Goal: Task Accomplishment & Management: Manage account settings

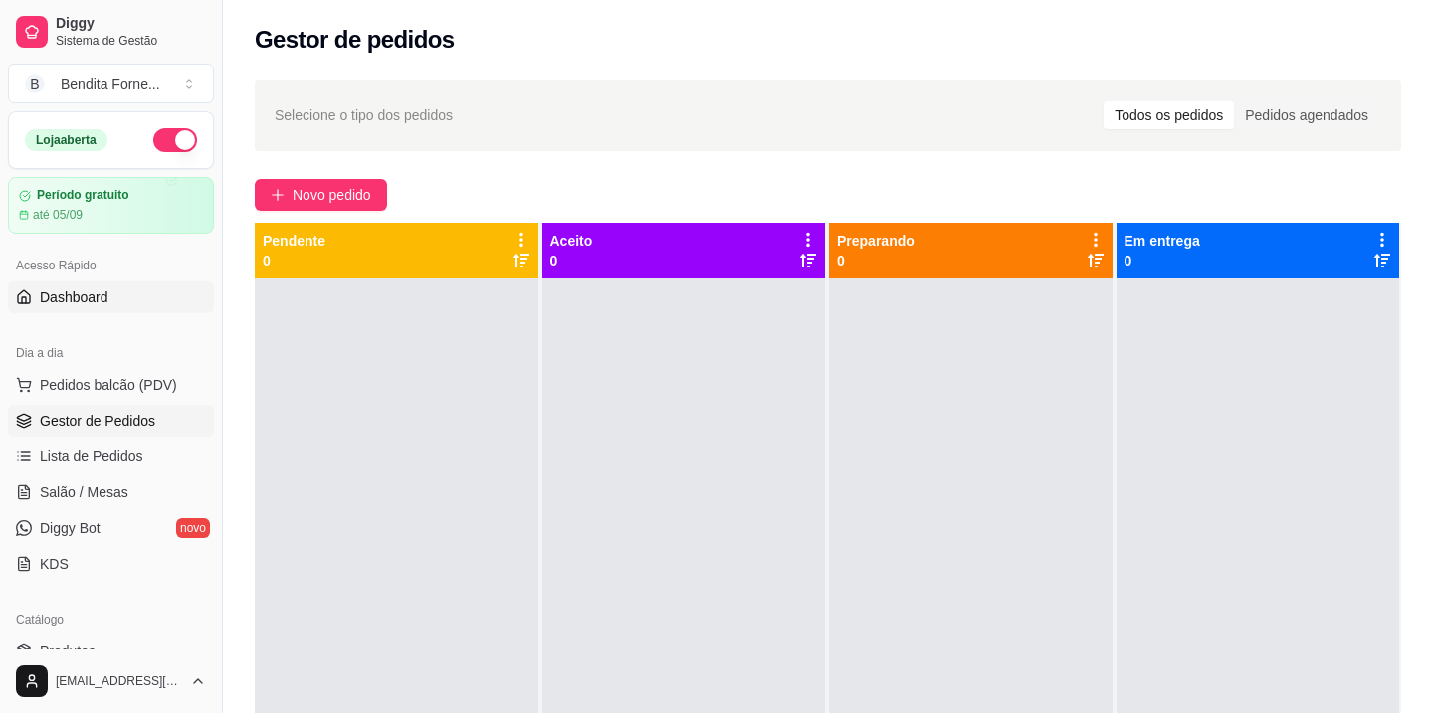
click at [83, 301] on span "Dashboard" at bounding box center [74, 298] width 69 height 20
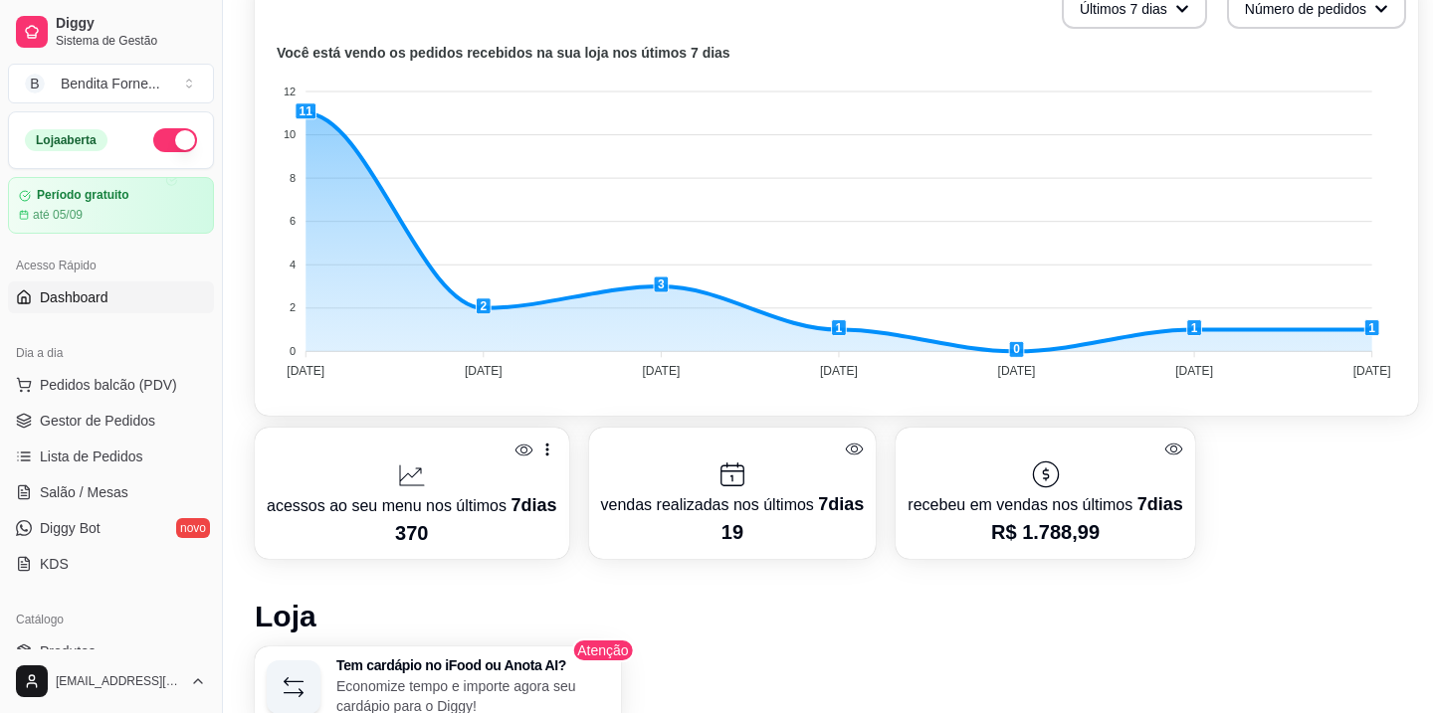
scroll to position [502, 0]
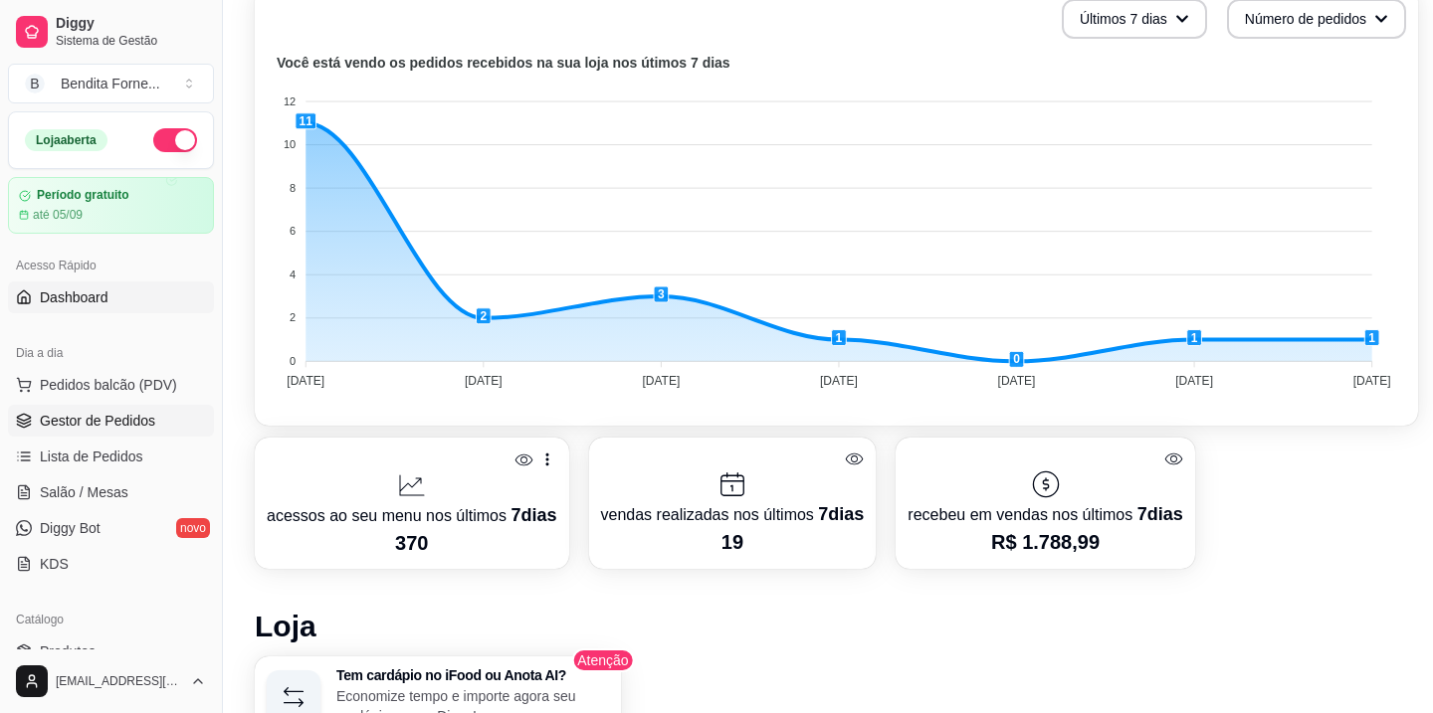
click at [93, 427] on span "Gestor de Pedidos" at bounding box center [97, 421] width 115 height 20
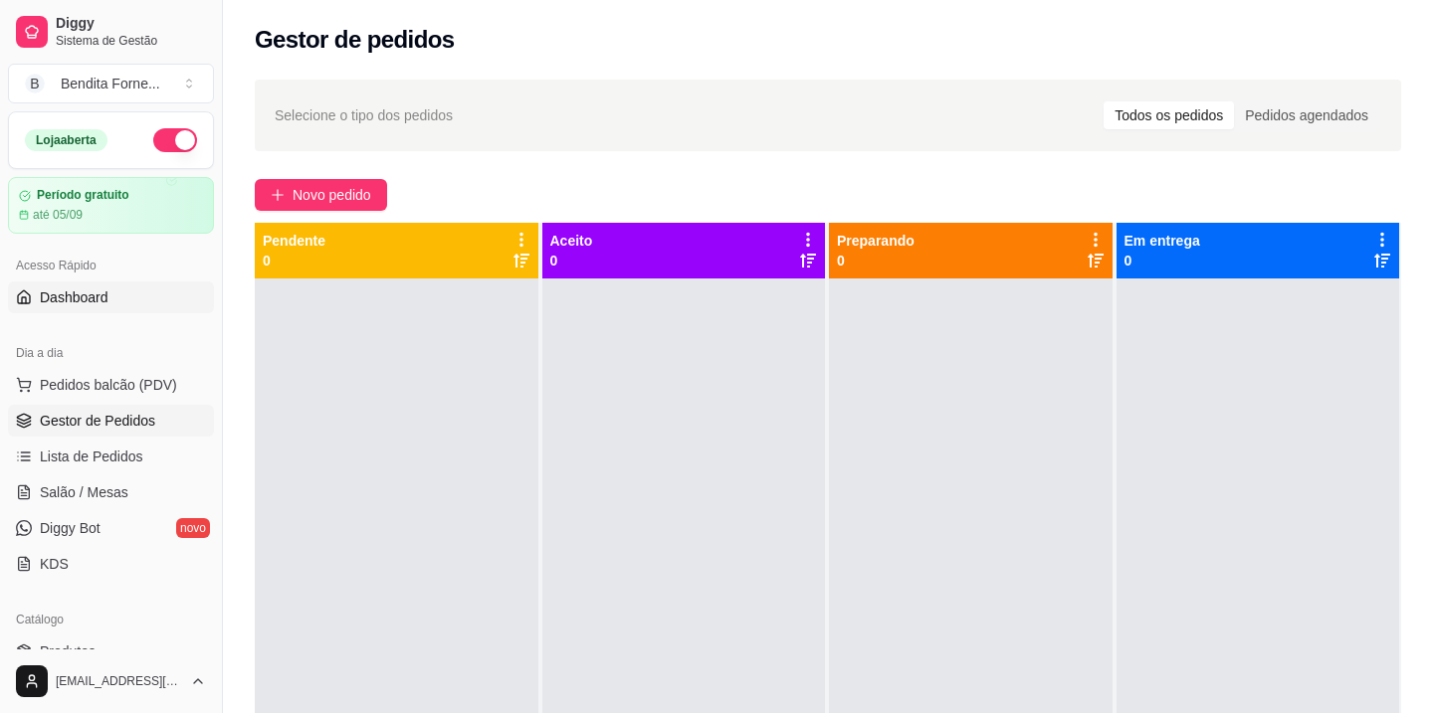
click at [92, 301] on span "Dashboard" at bounding box center [74, 298] width 69 height 20
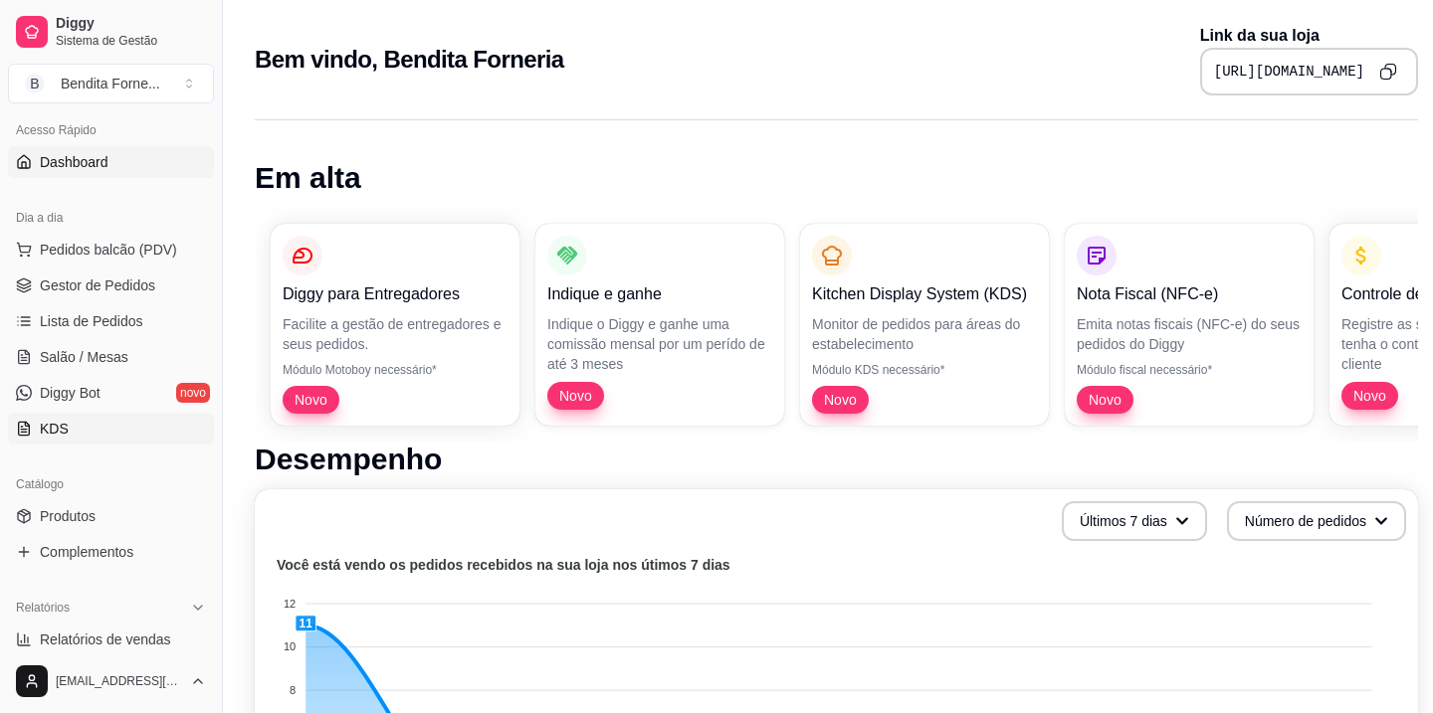
scroll to position [195, 0]
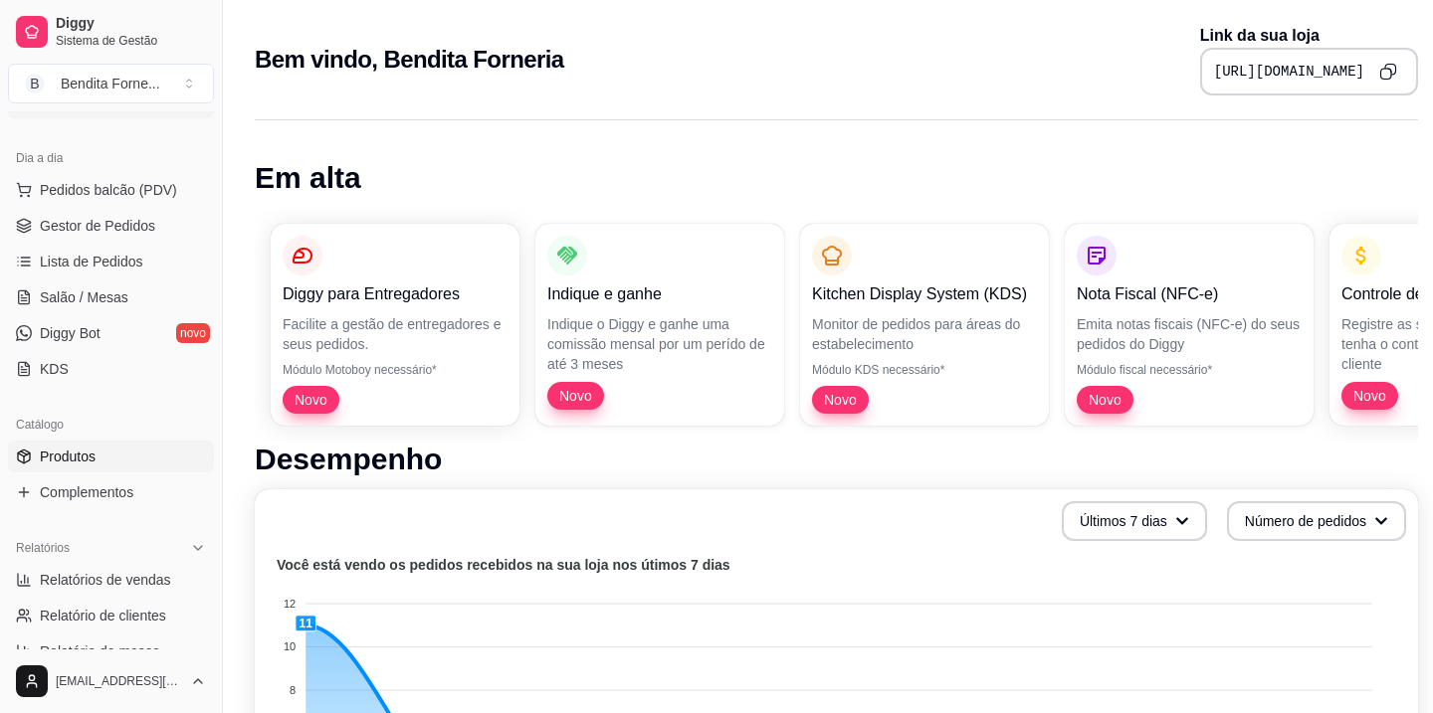
click at [94, 457] on span "Produtos" at bounding box center [68, 457] width 56 height 20
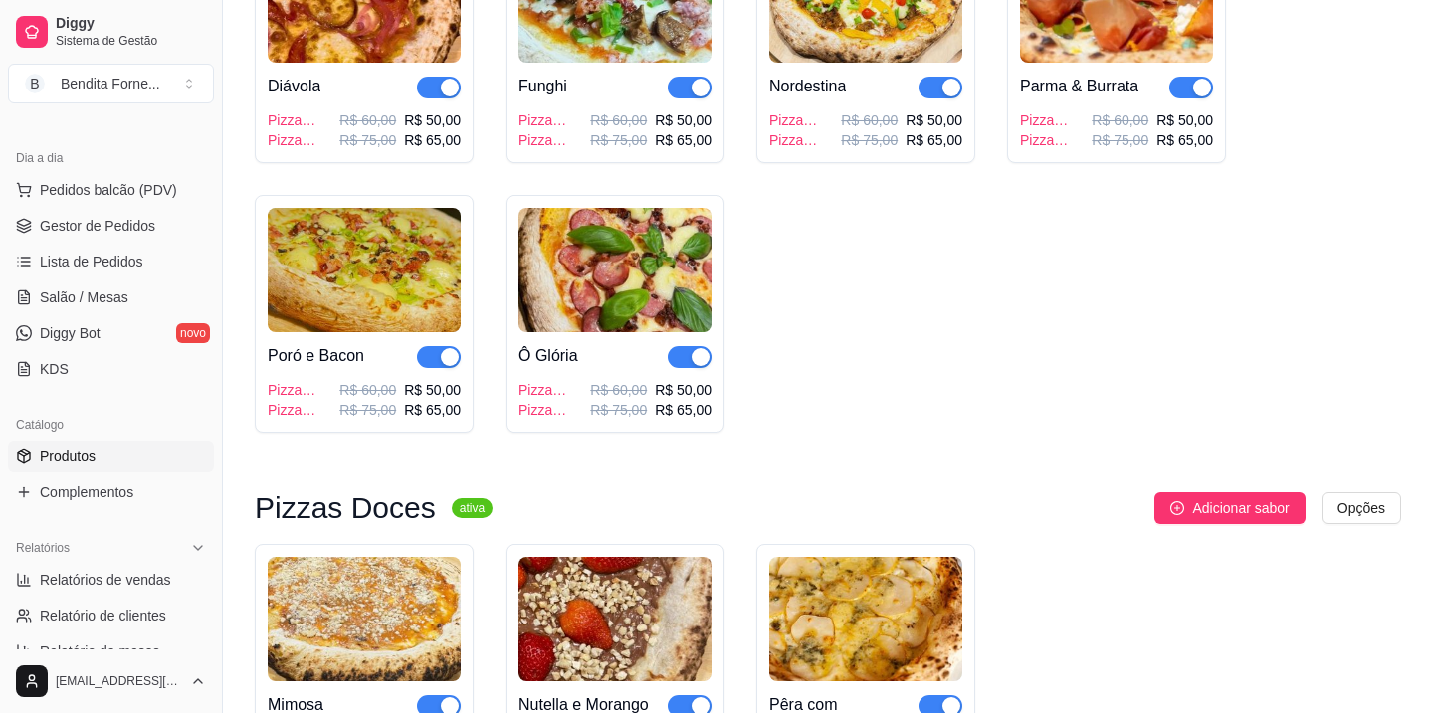
scroll to position [1680, 0]
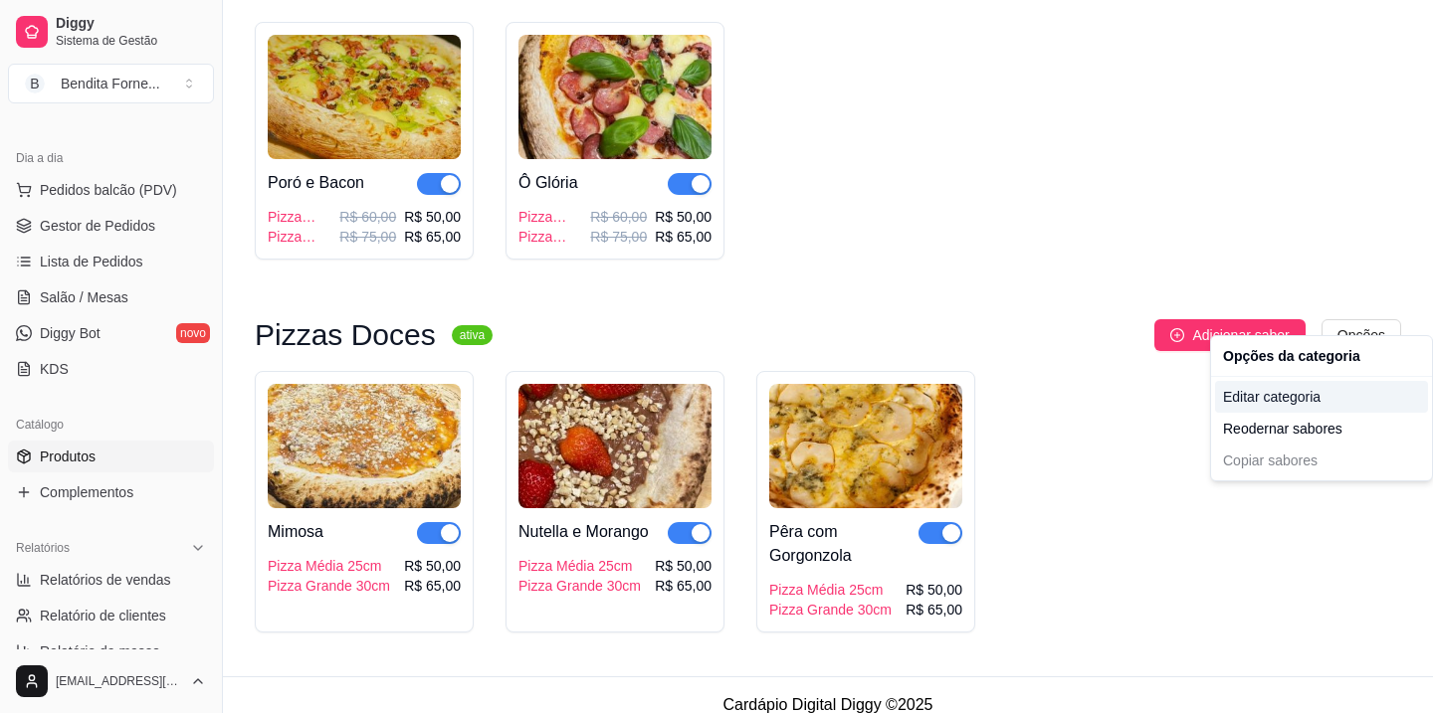
click at [1282, 392] on div "Editar categoria" at bounding box center [1321, 397] width 213 height 32
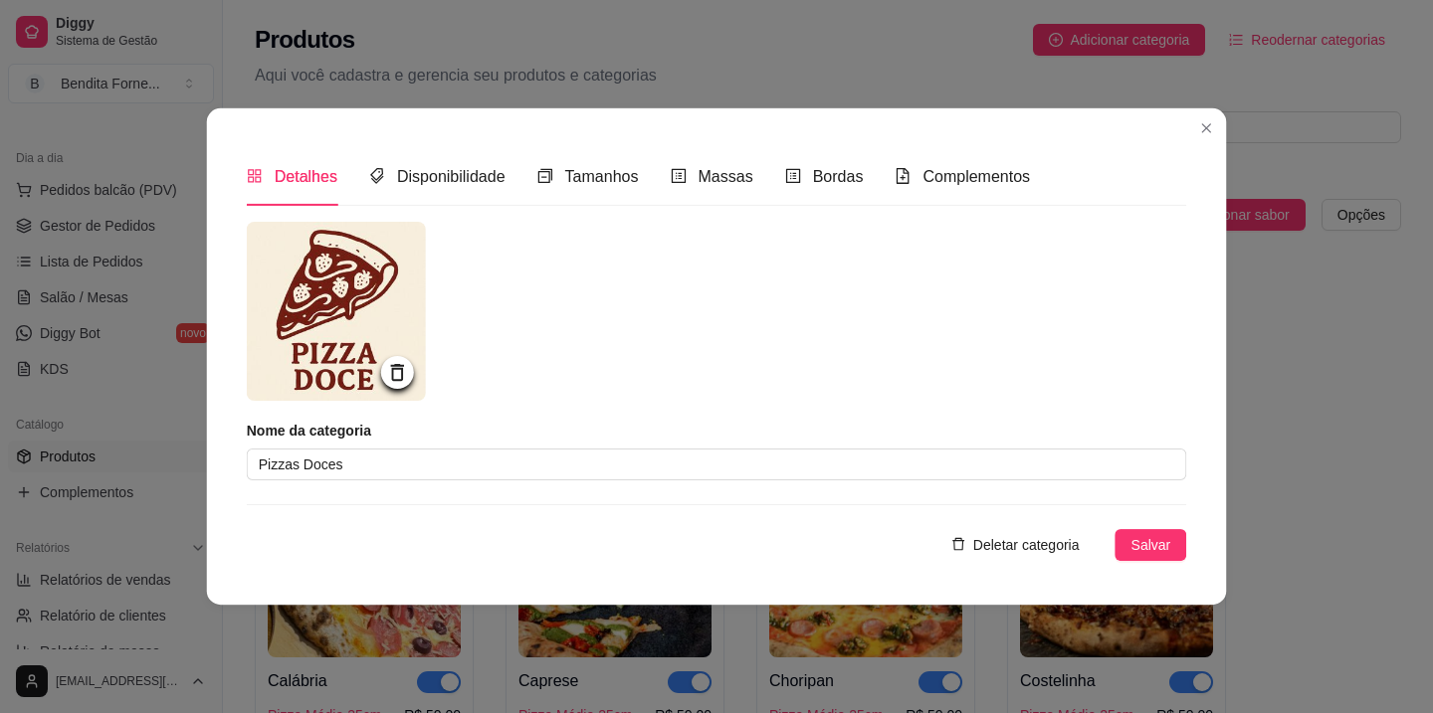
scroll to position [1640, 0]
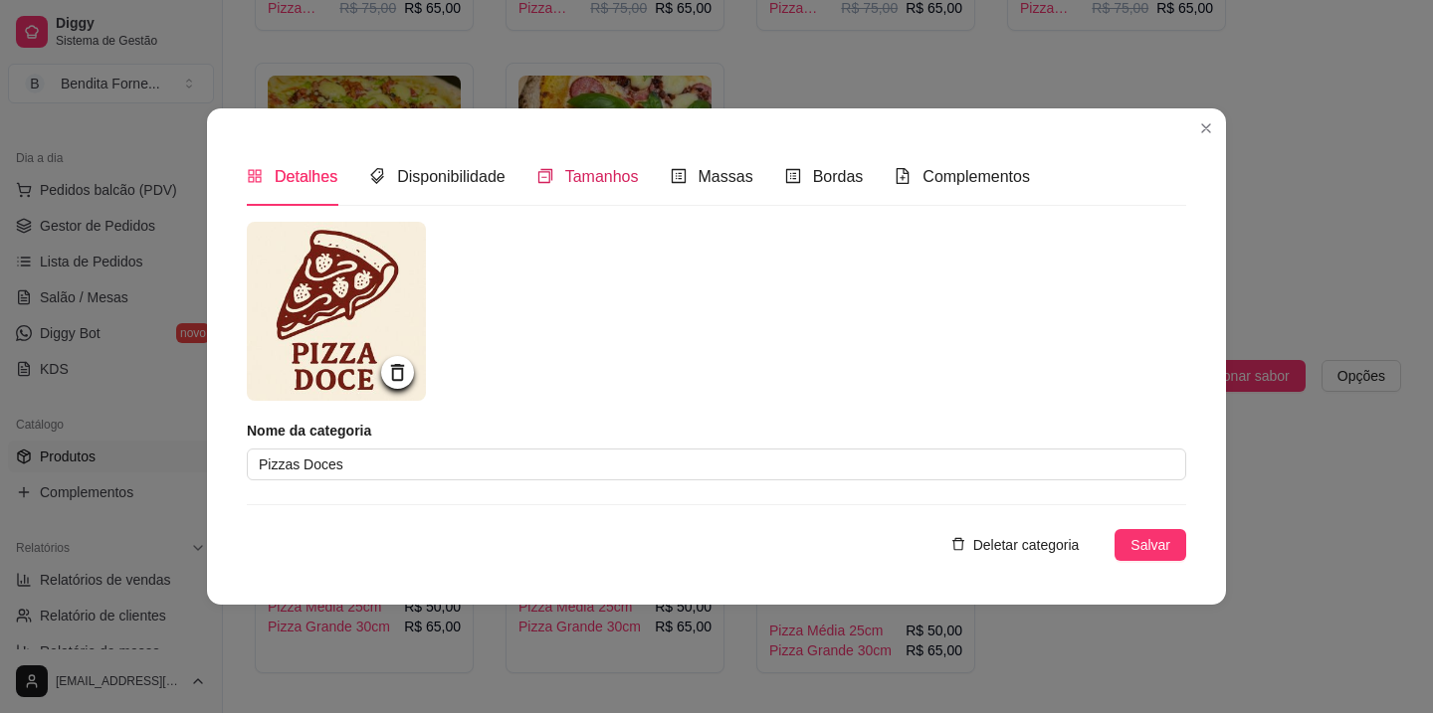
click at [608, 187] on div "Tamanhos" at bounding box center [587, 176] width 101 height 25
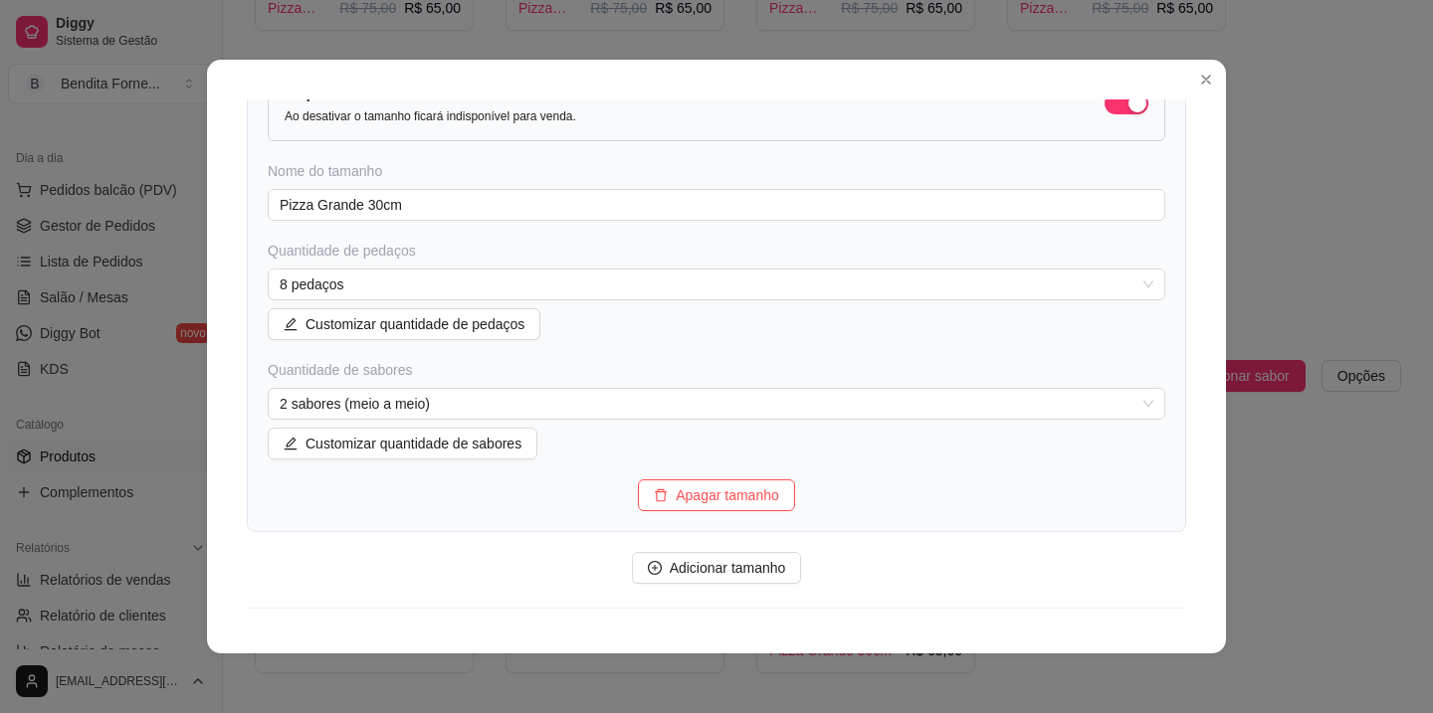
scroll to position [700, 0]
click at [651, 406] on span "2 sabores (meio a meio)" at bounding box center [717, 402] width 874 height 30
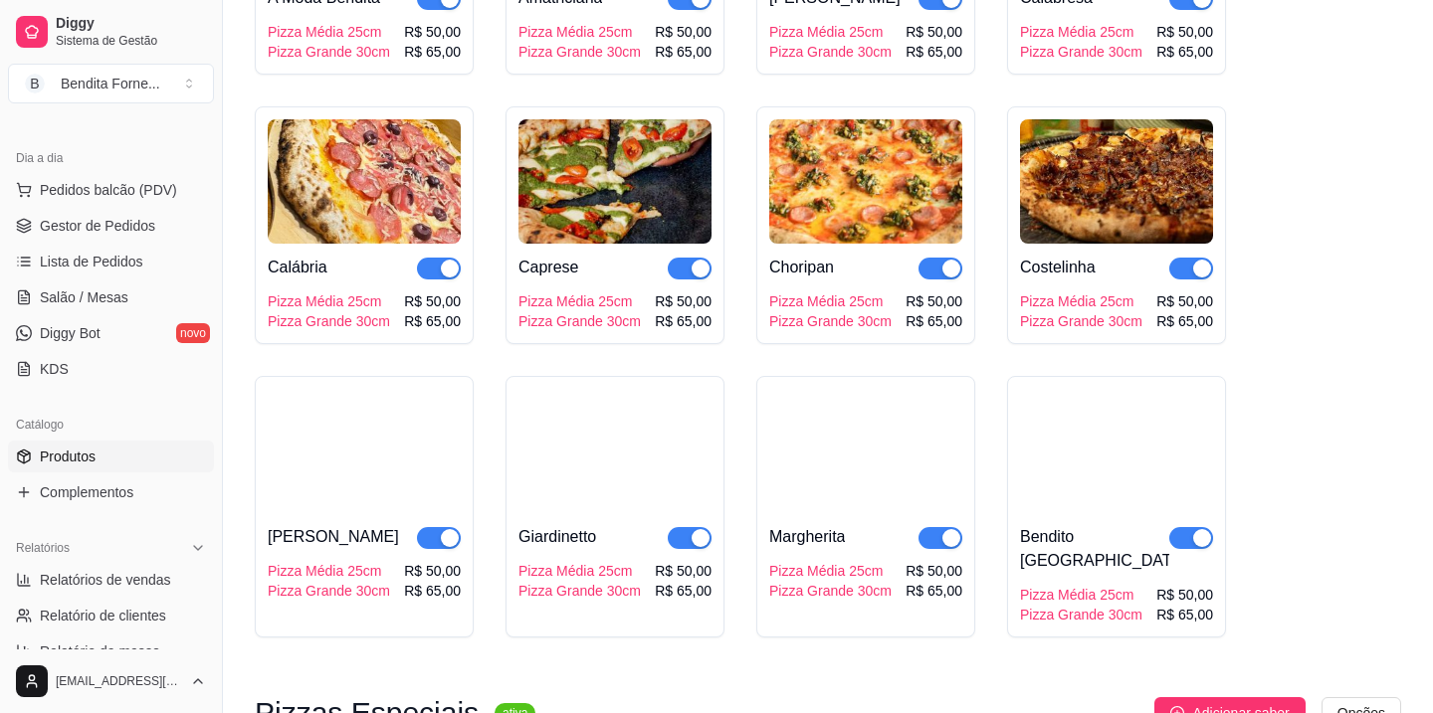
scroll to position [0, 0]
